Goal: Task Accomplishment & Management: Manage account settings

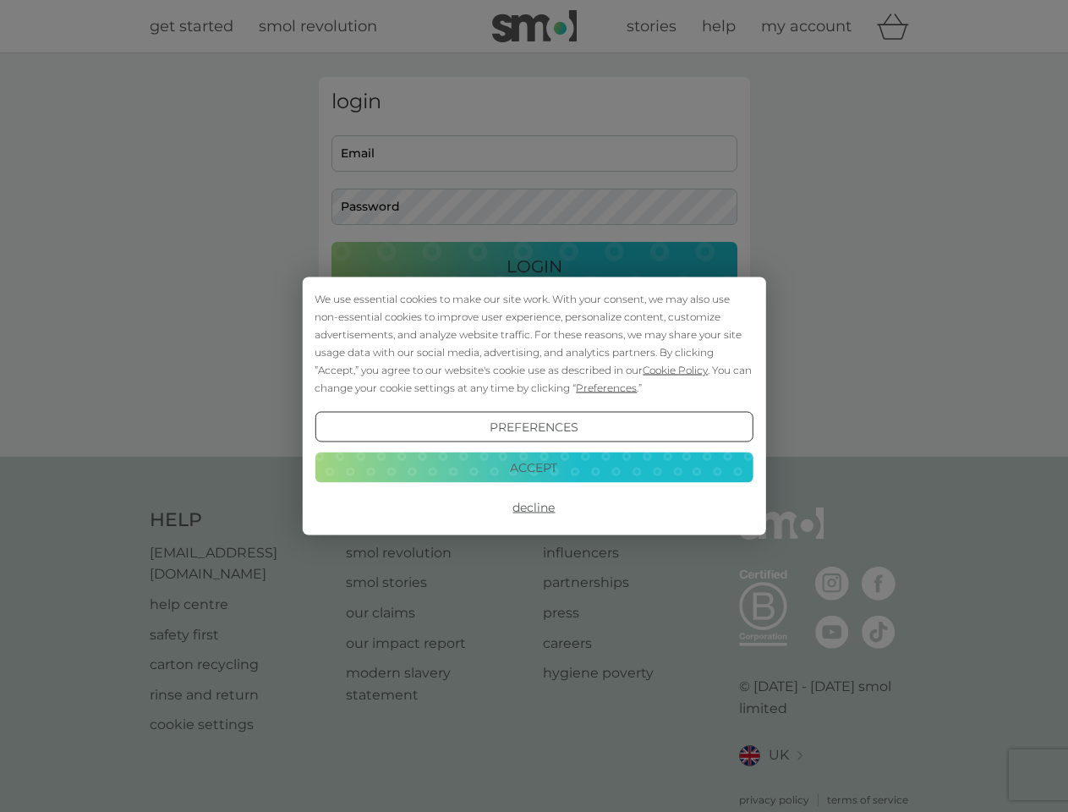
click at [676, 370] on span "Cookie Policy" at bounding box center [675, 370] width 65 height 13
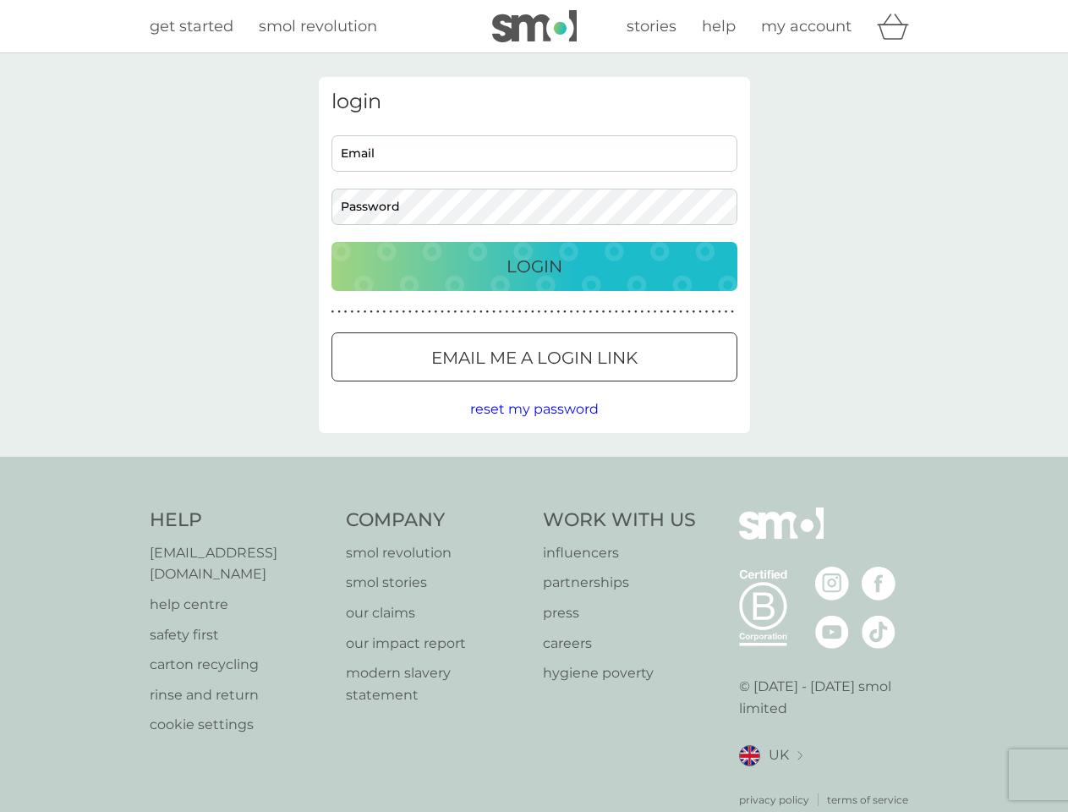
click at [605, 387] on div "login Email Password Login ● ● ● ● ● ● ● ● ● ● ● ● ● ● ● ● ● ● ● ● ● ● ● ● ● ● …" at bounding box center [534, 255] width 431 height 356
click at [534, 427] on div "login Email Password Login ● ● ● ● ● ● ● ● ● ● ● ● ● ● ● ● ● ● ● ● ● ● ● ● ● ● …" at bounding box center [534, 255] width 431 height 356
click at [534, 508] on div "Help [EMAIL_ADDRESS][DOMAIN_NAME] help centre safety first carton recycling rin…" at bounding box center [535, 658] width 770 height 300
click at [534, 467] on div "Help [EMAIL_ADDRESS][DOMAIN_NAME] help centre safety first carton recycling rin…" at bounding box center [534, 658] width 1068 height 402
